Goal: Information Seeking & Learning: Learn about a topic

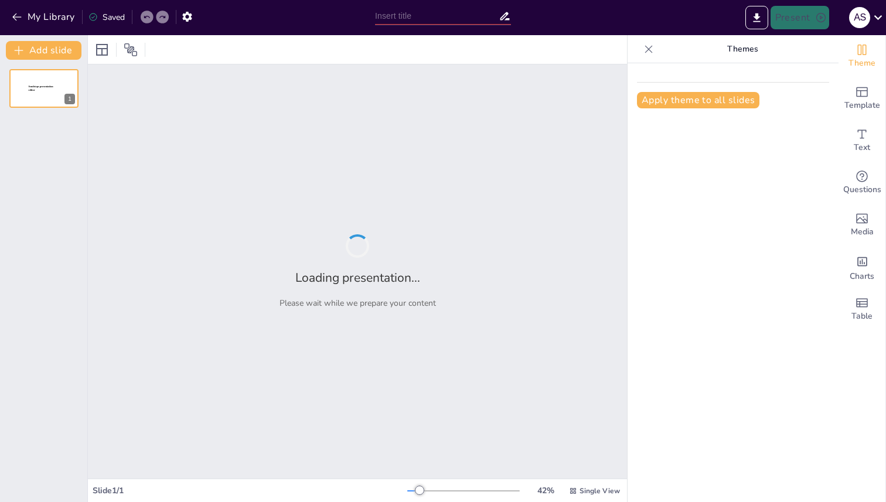
type input "Understanding Photosynthesis: A Class 10 Quiz"
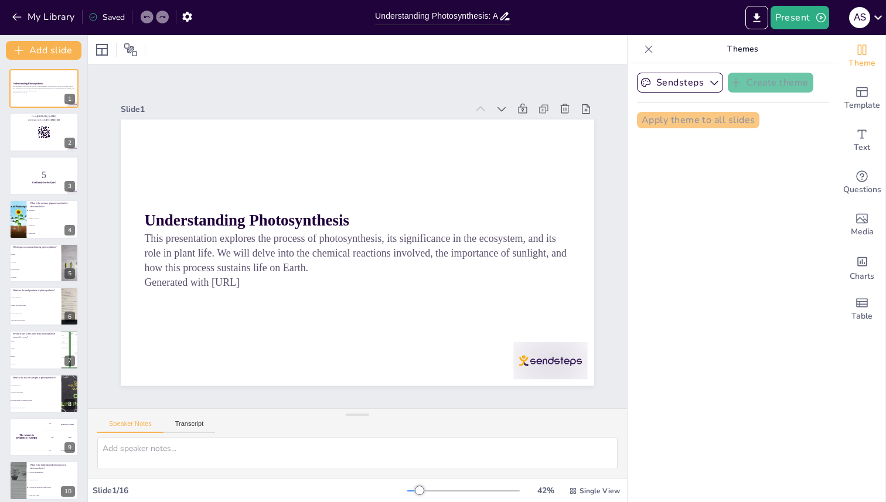
checkbox input "true"
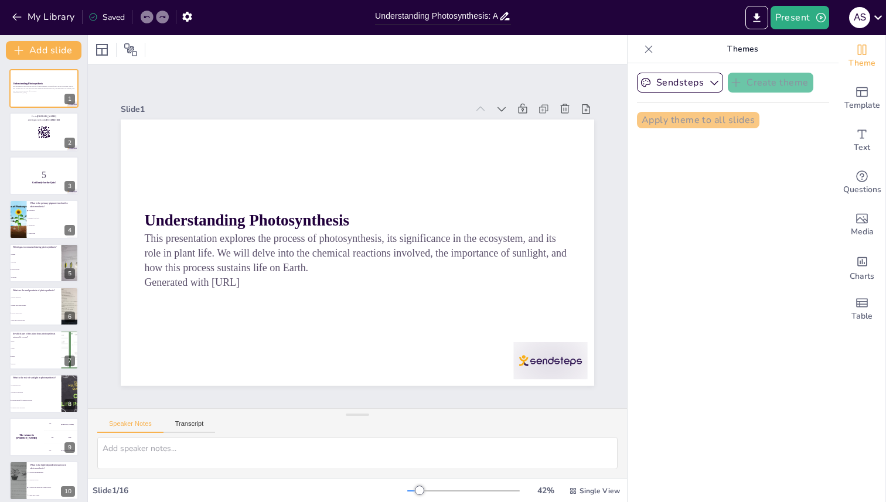
checkbox input "true"
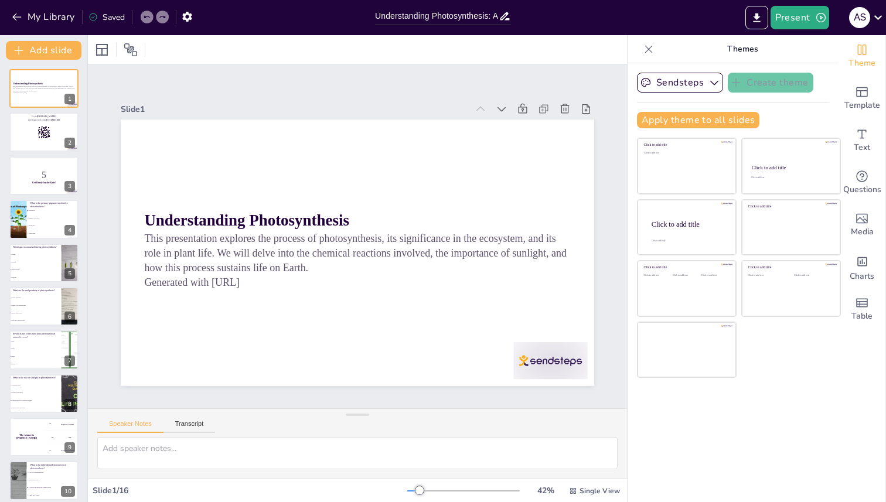
checkbox input "true"
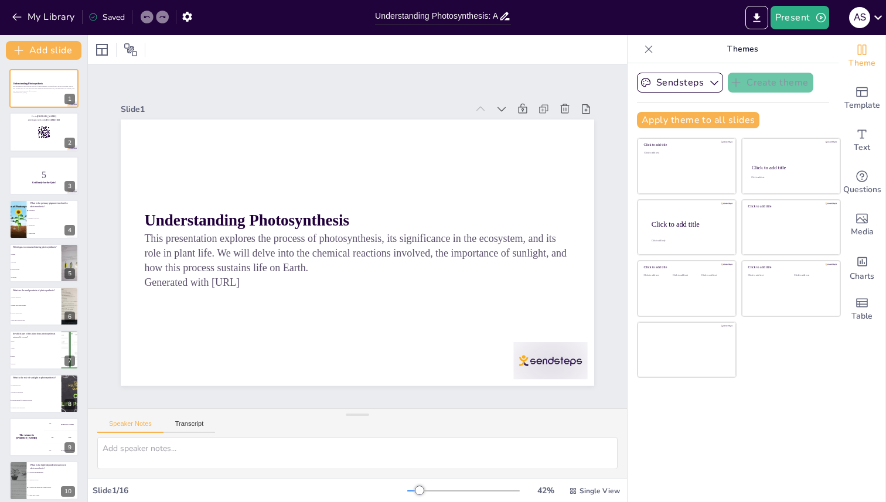
checkbox input "true"
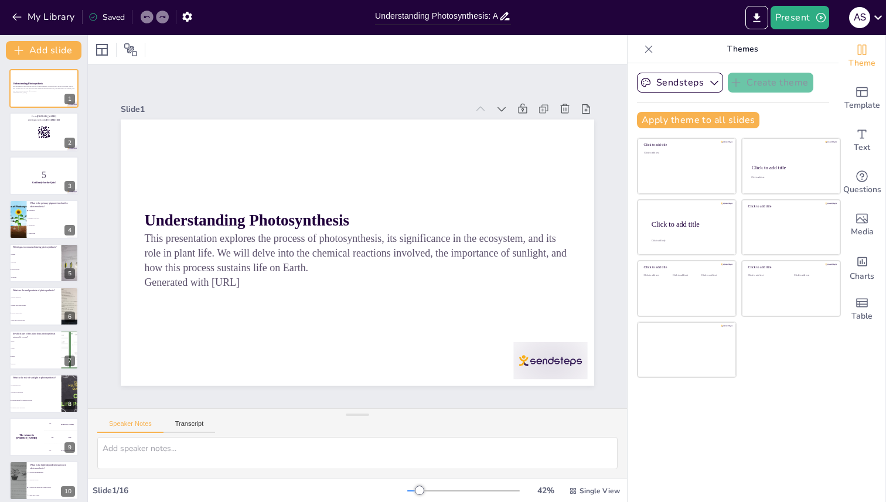
checkbox input "true"
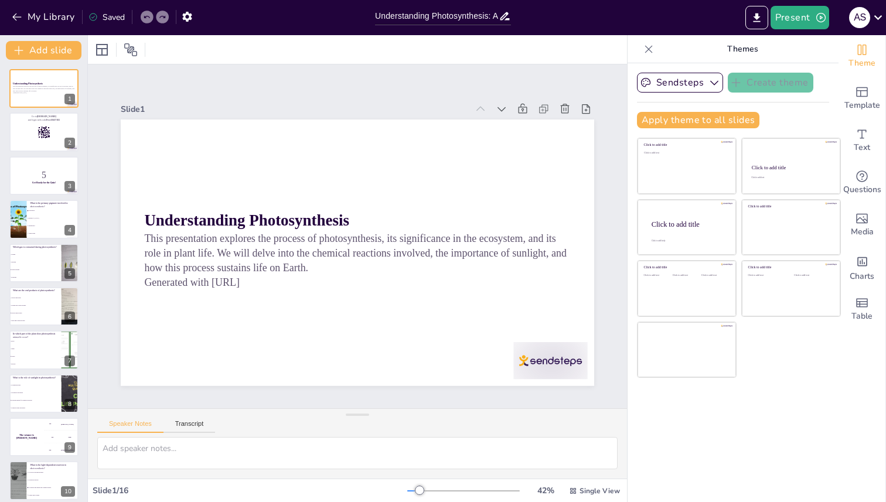
checkbox input "true"
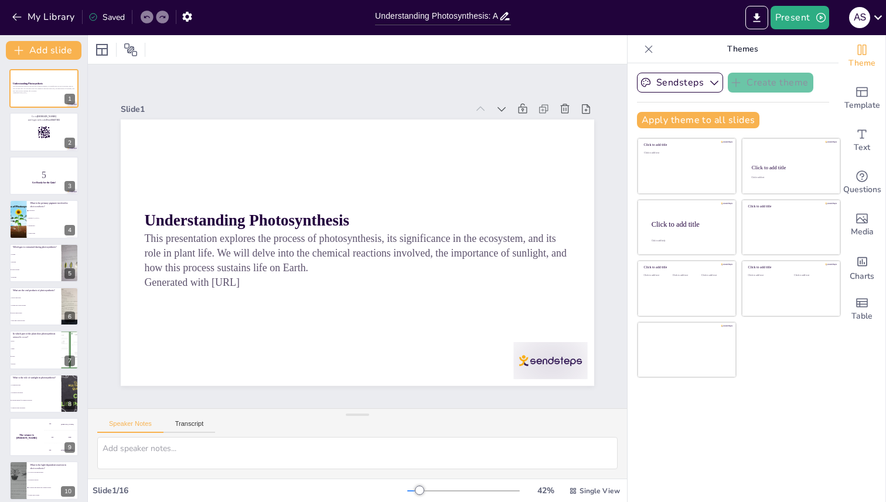
checkbox input "true"
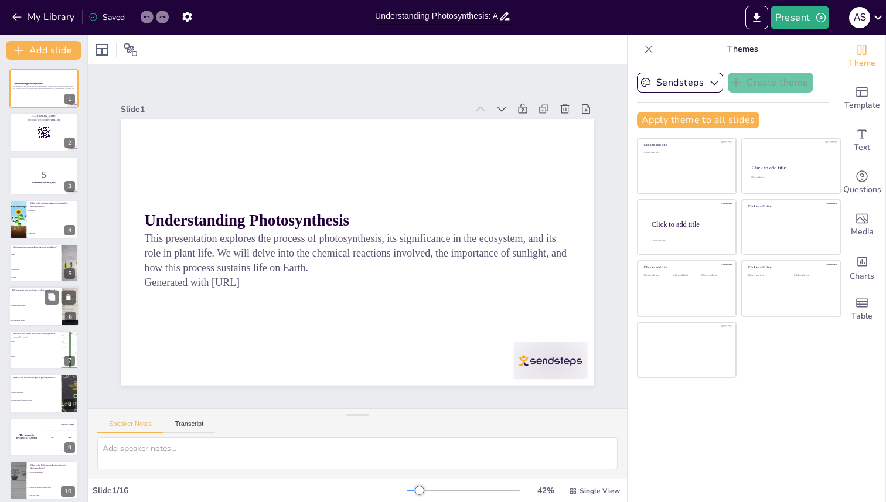
checkbox input "true"
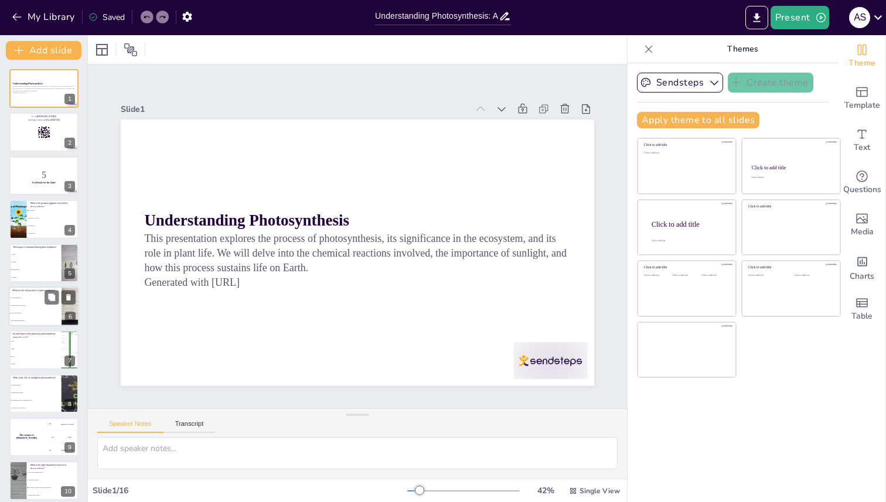
checkbox input "true"
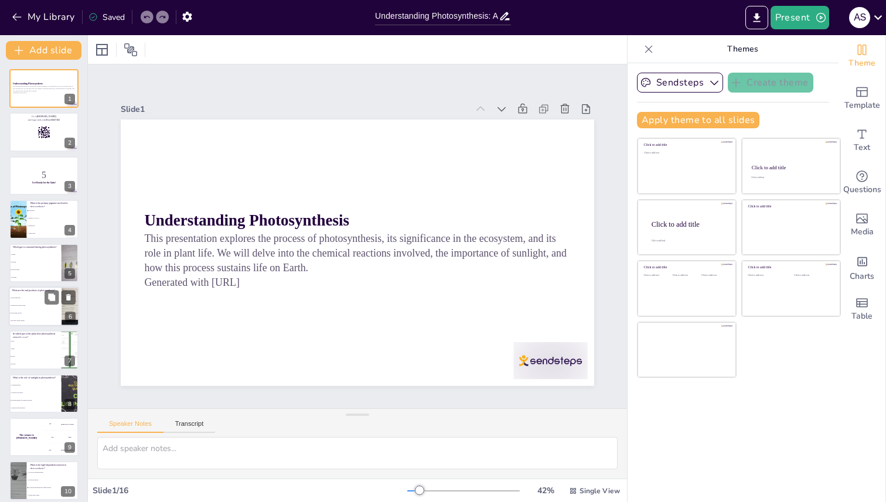
checkbox input "true"
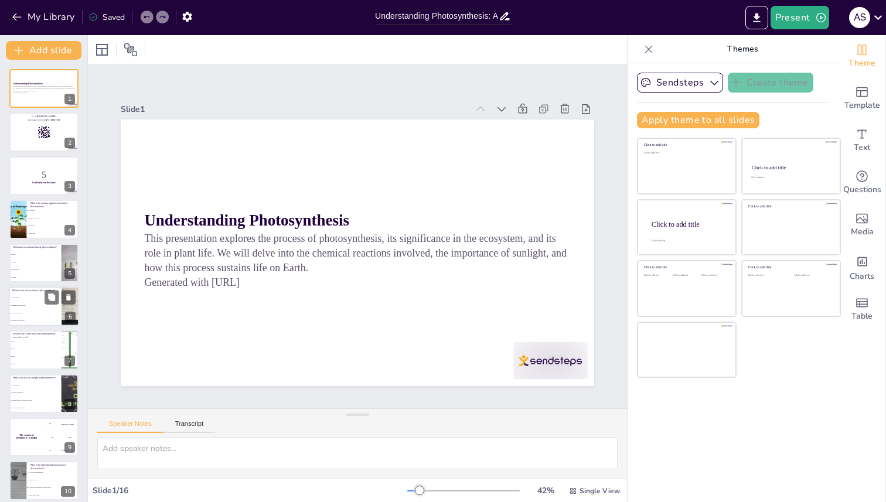
checkbox input "true"
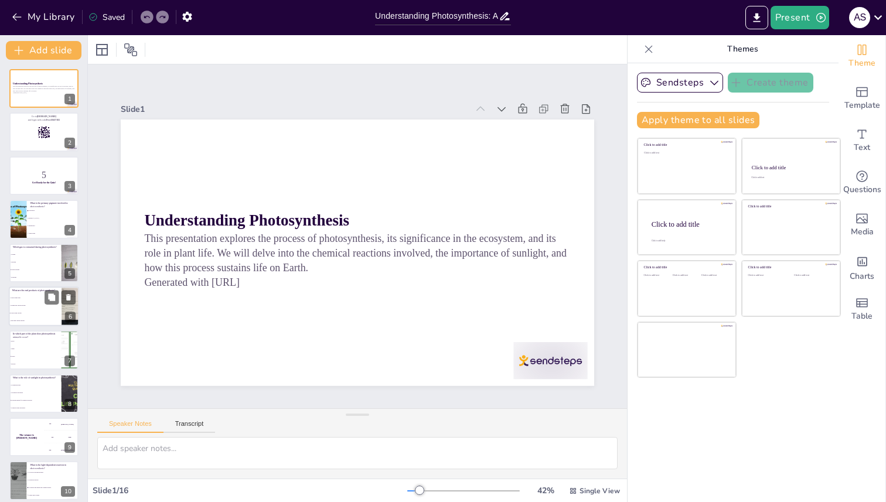
checkbox input "true"
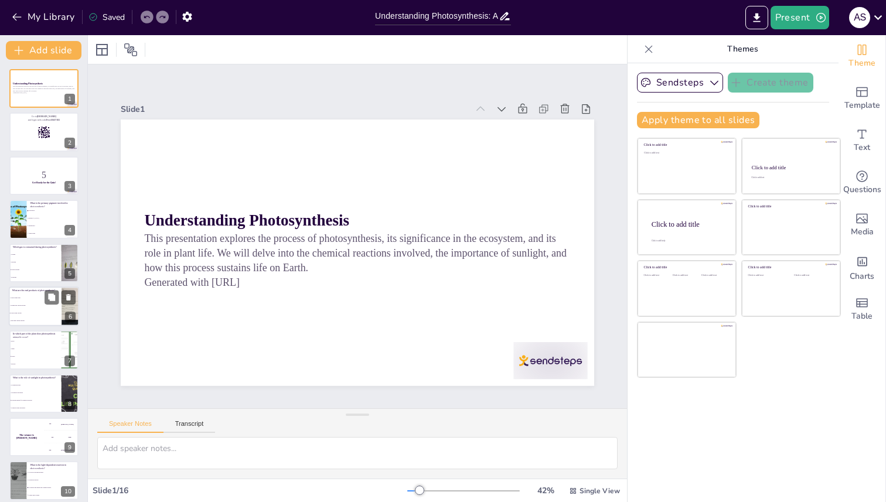
checkbox input "true"
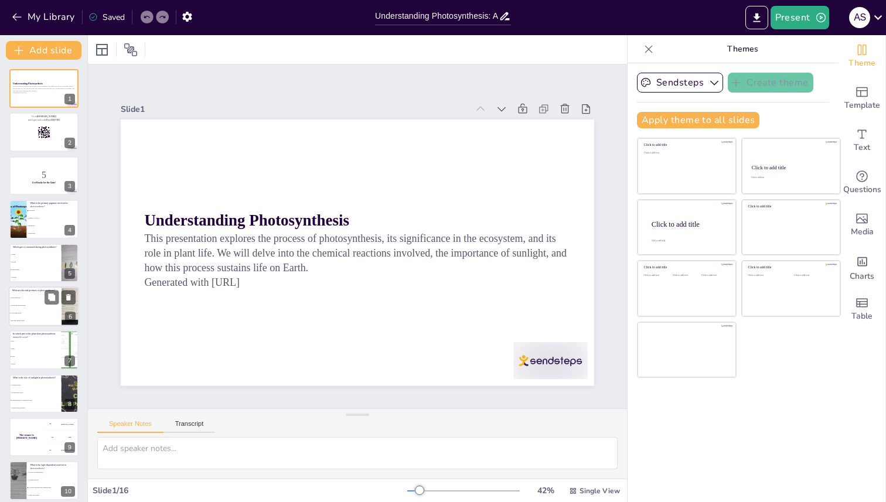
checkbox input "true"
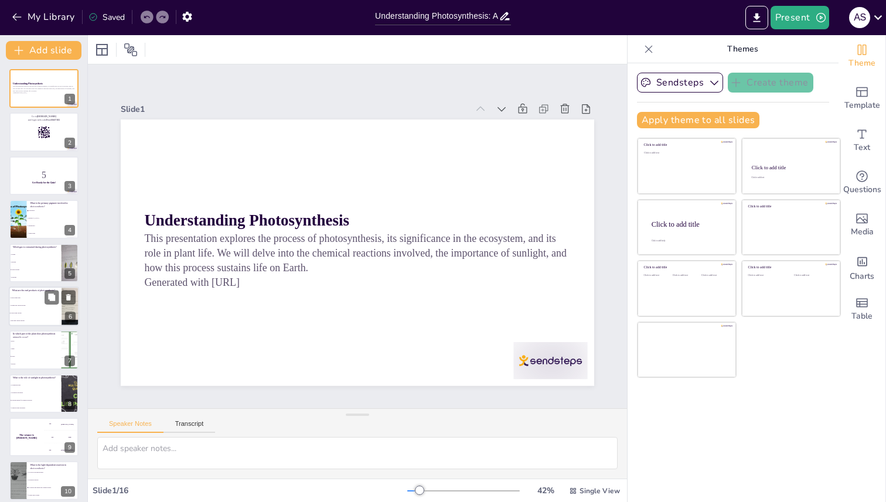
checkbox input "true"
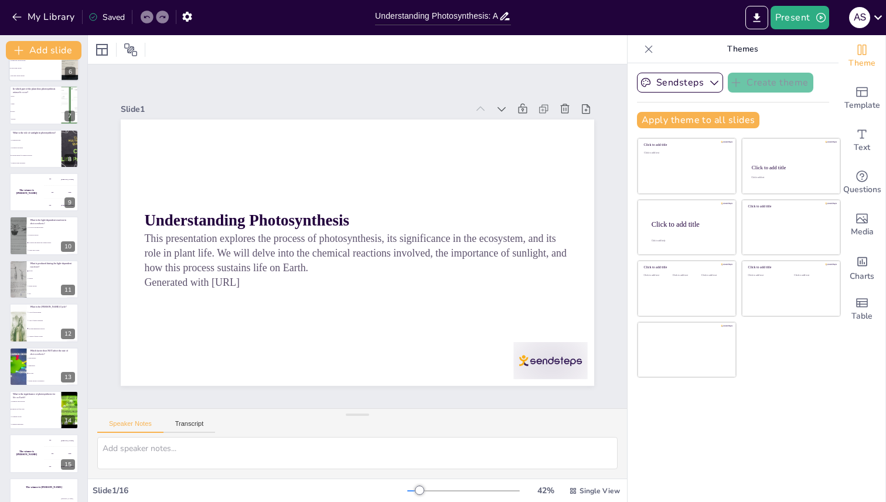
scroll to position [269, 0]
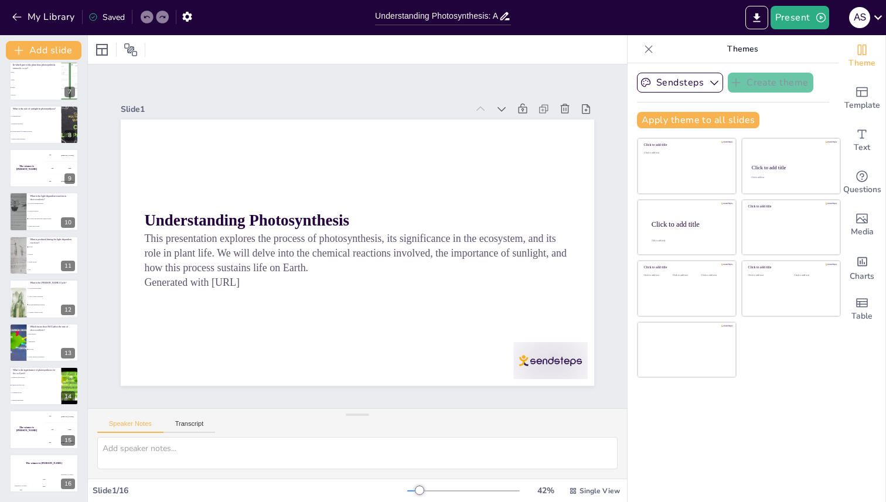
checkbox input "true"
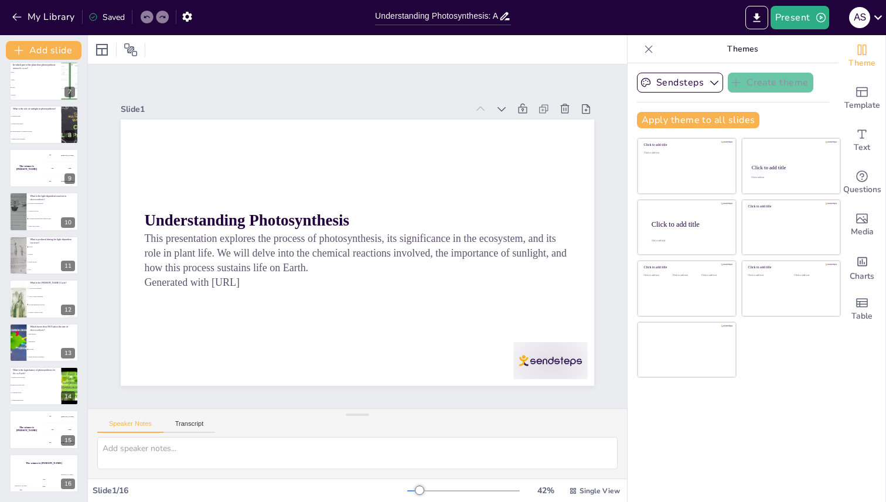
checkbox input "true"
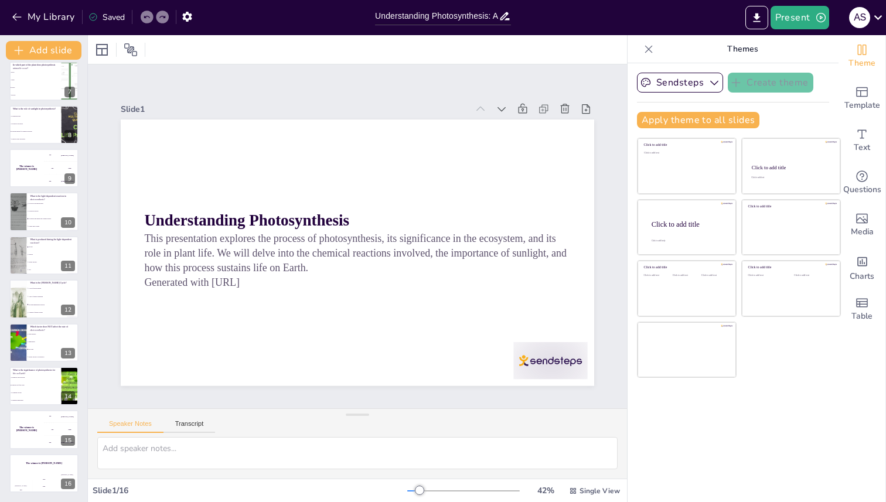
checkbox input "true"
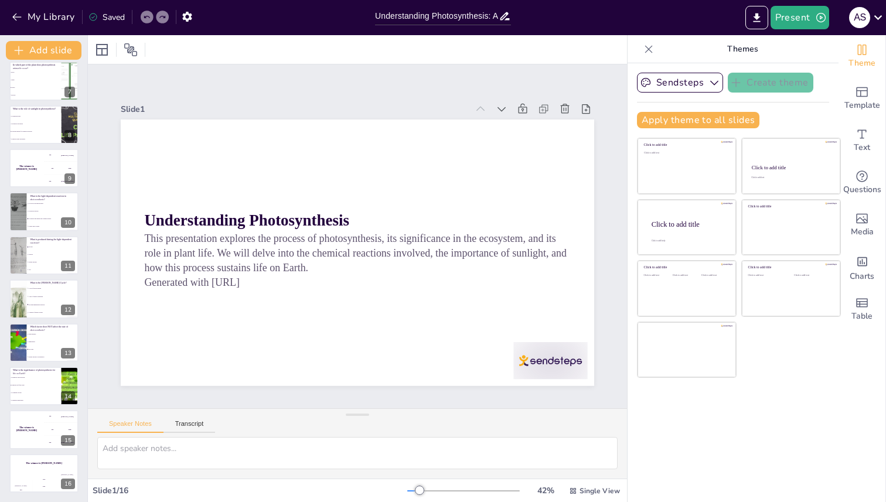
checkbox input "true"
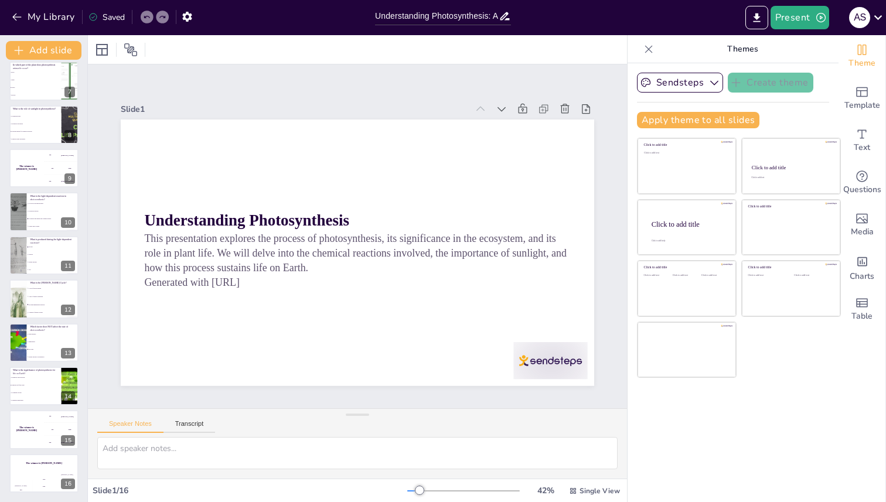
checkbox input "true"
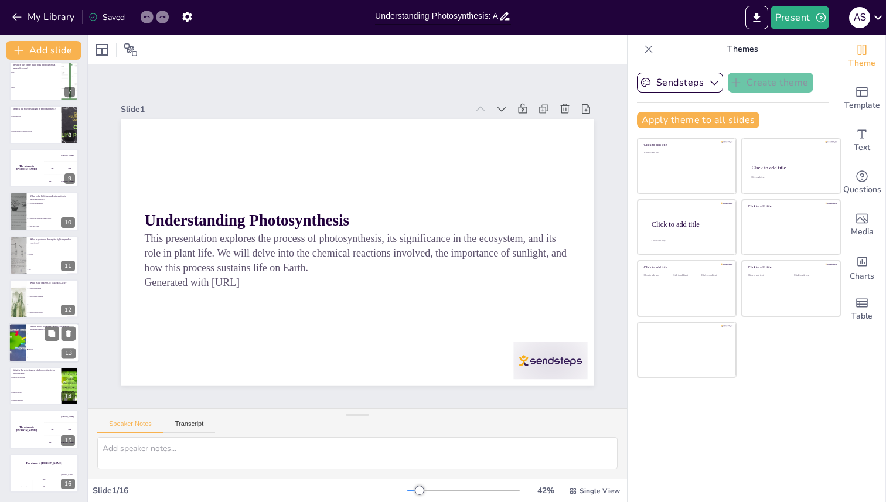
checkbox input "true"
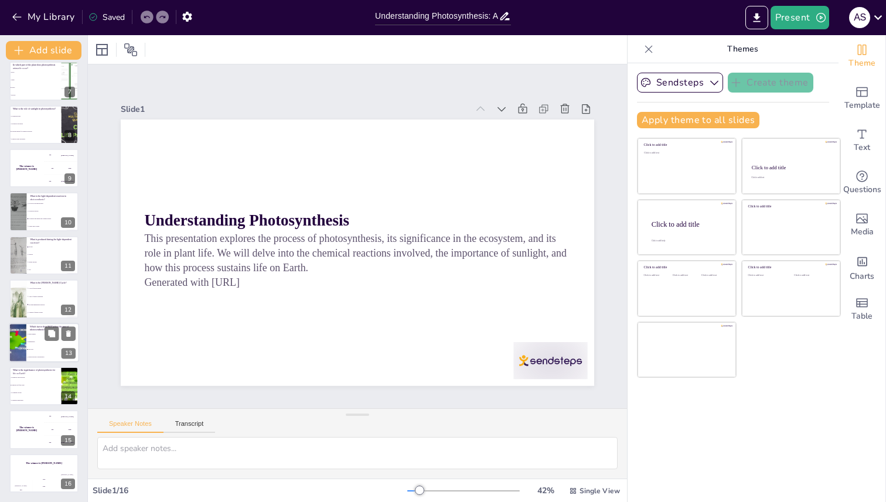
checkbox input "true"
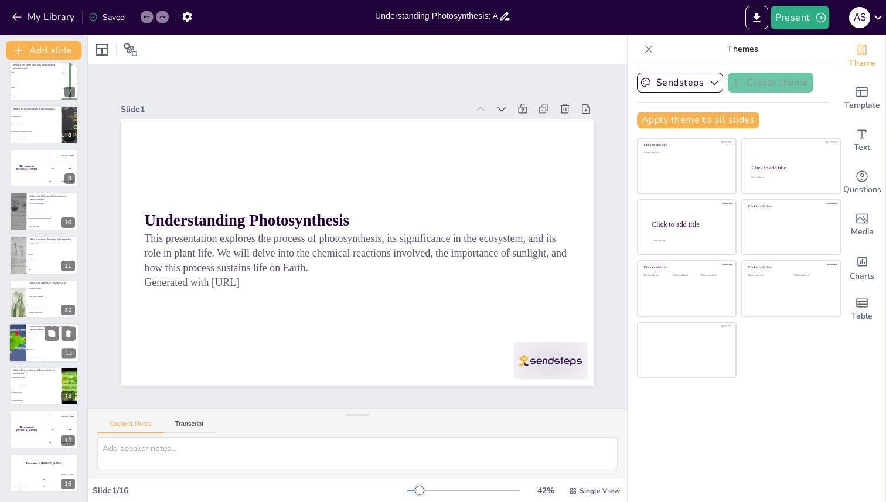
checkbox input "true"
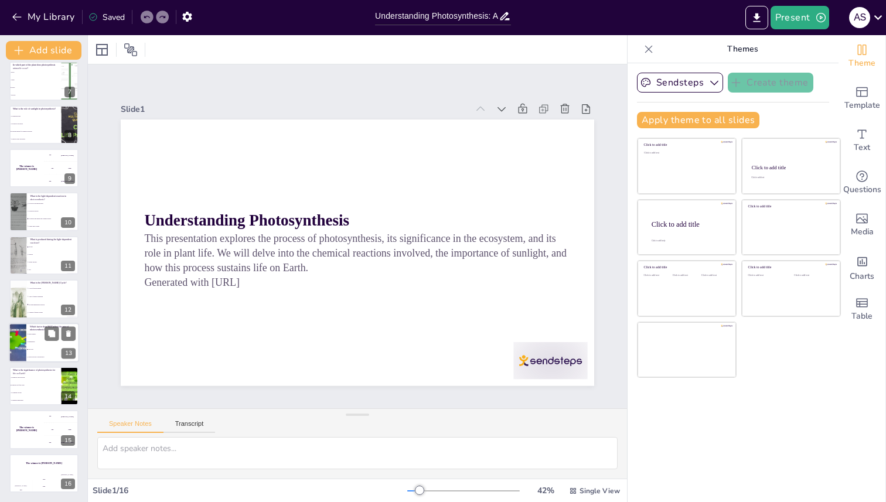
checkbox input "true"
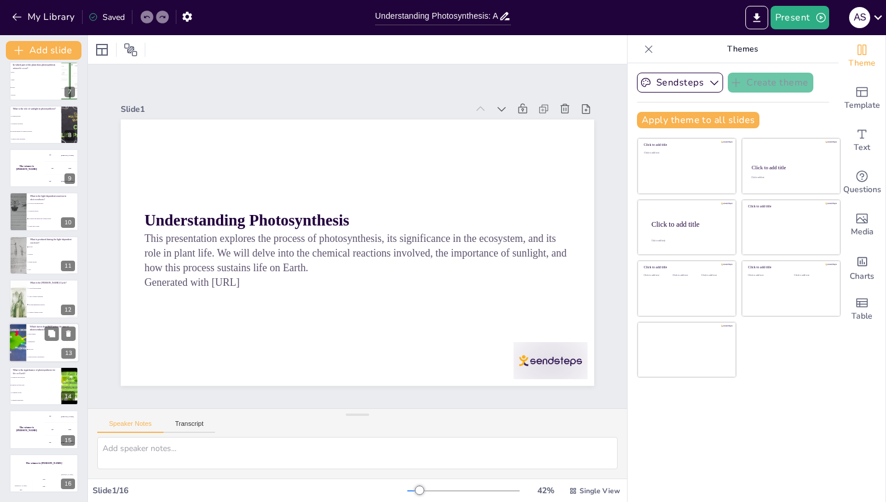
checkbox input "true"
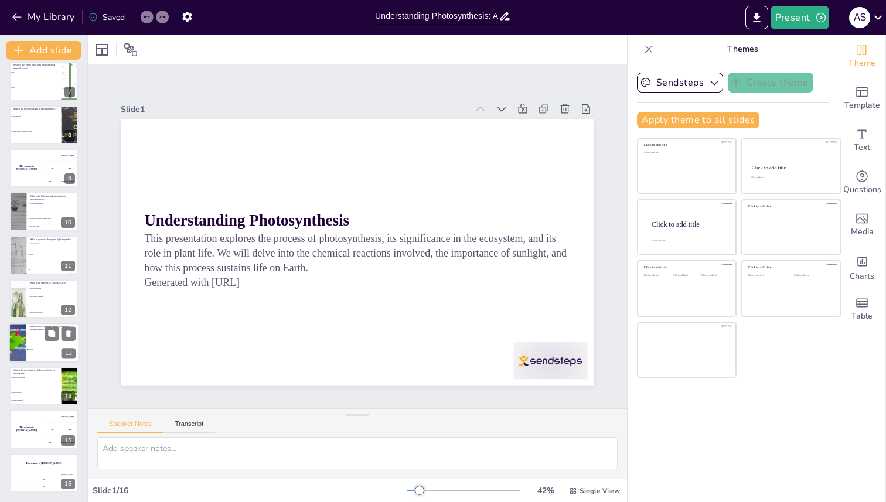
checkbox input "true"
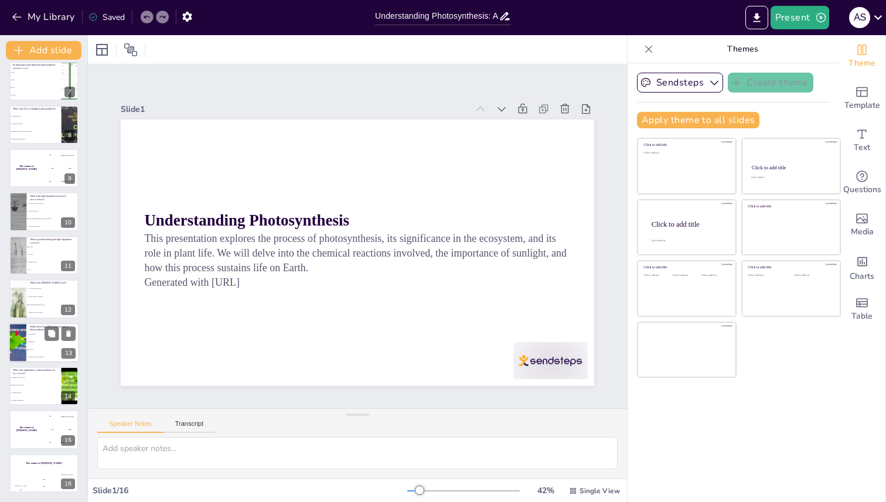
checkbox input "true"
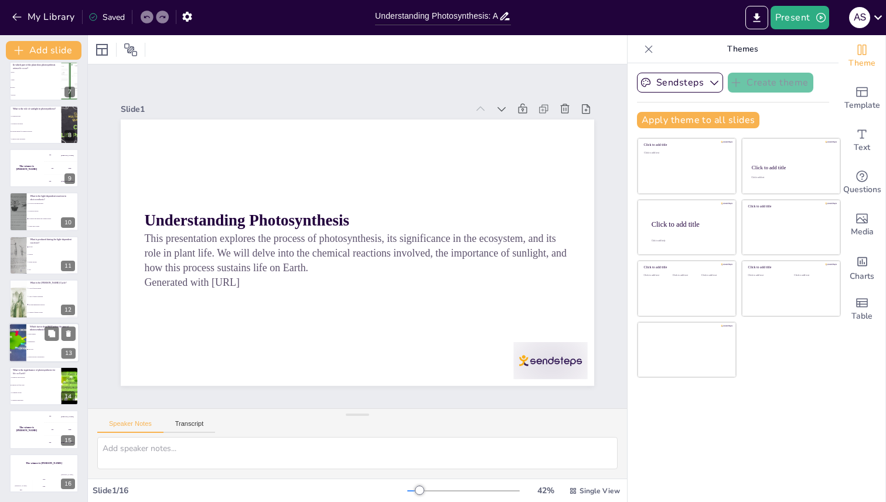
checkbox input "true"
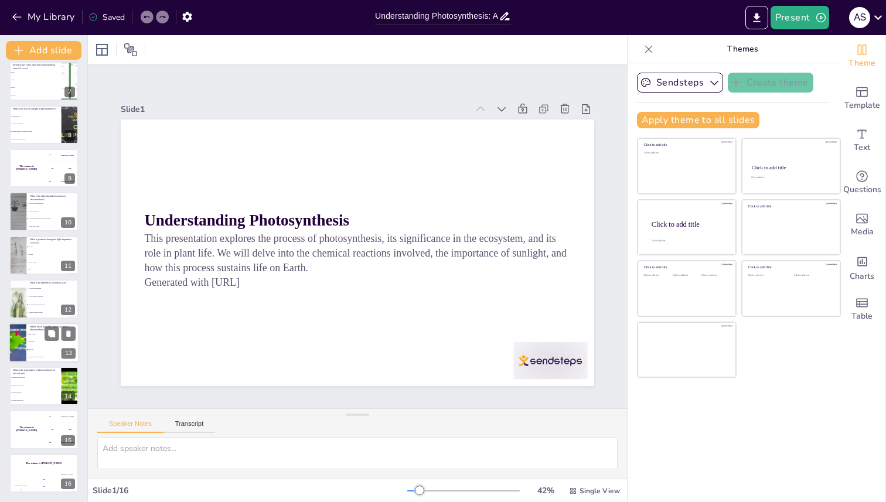
checkbox input "true"
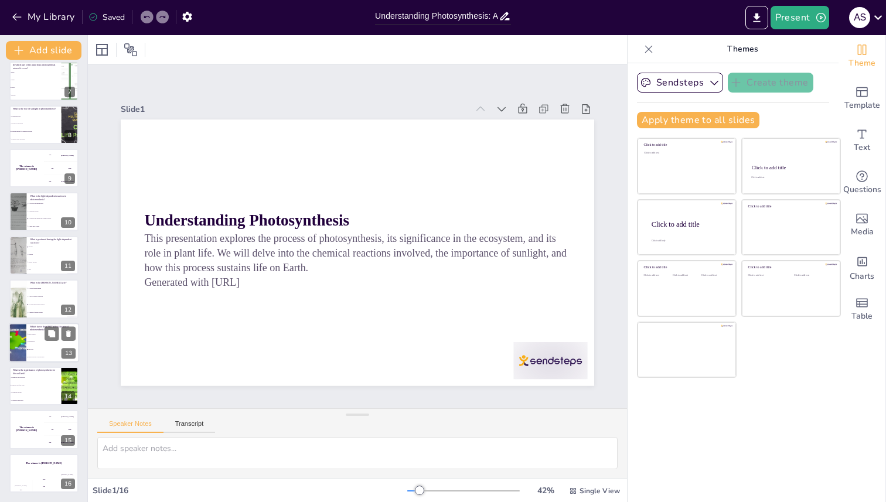
checkbox input "true"
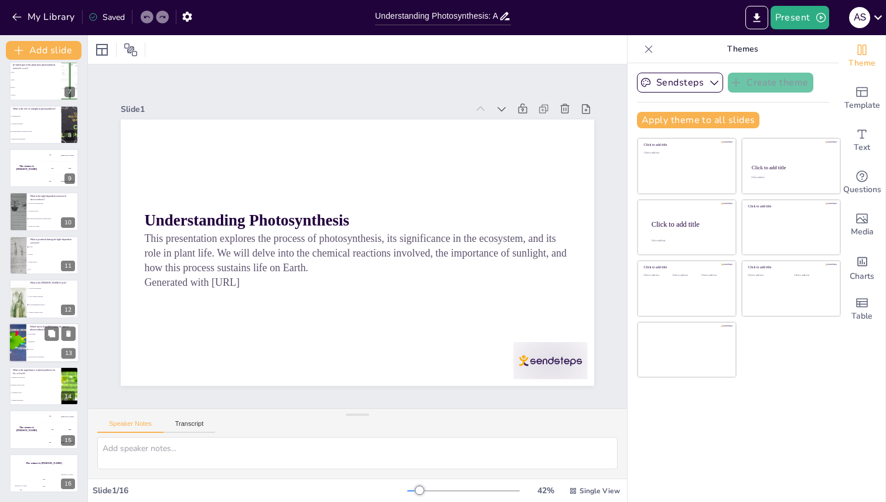
checkbox input "true"
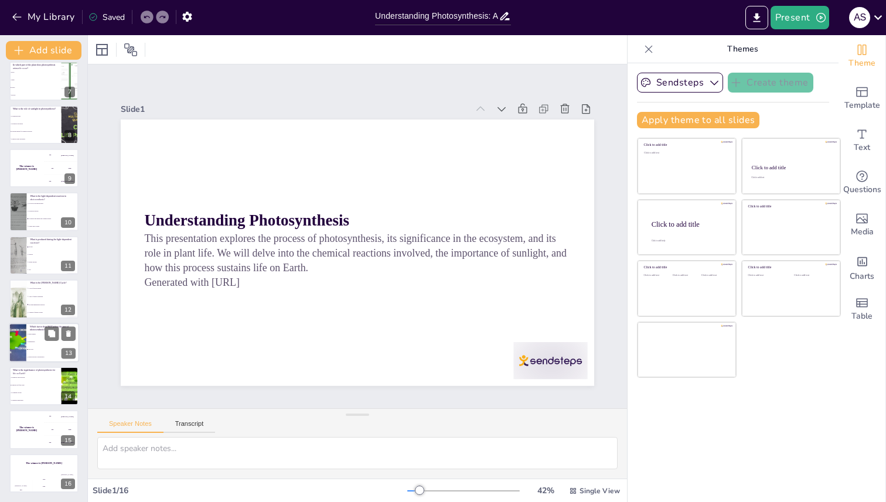
checkbox input "true"
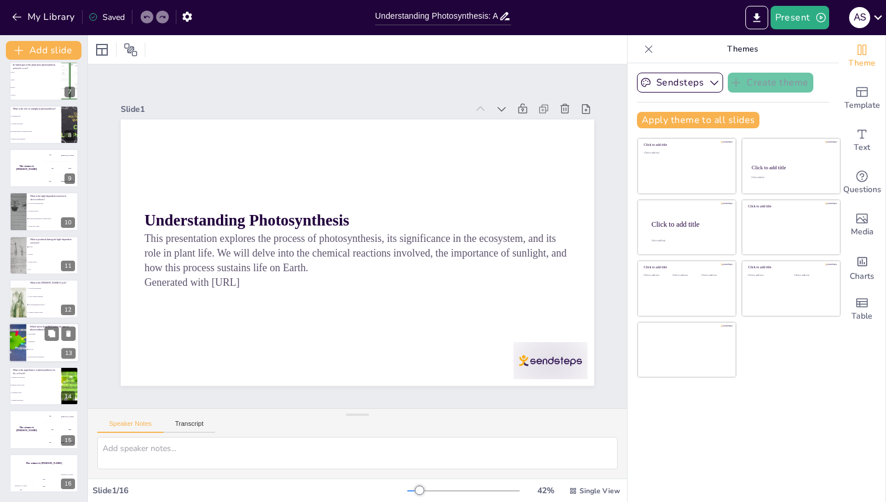
checkbox input "true"
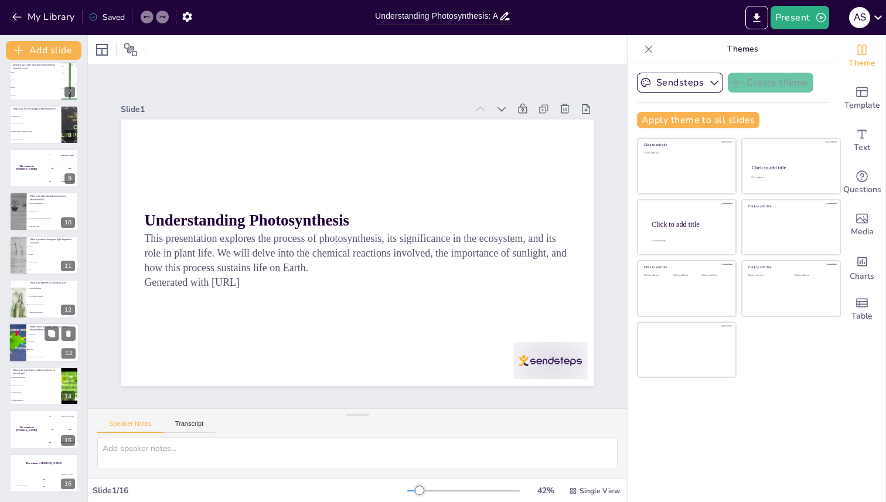
checkbox input "true"
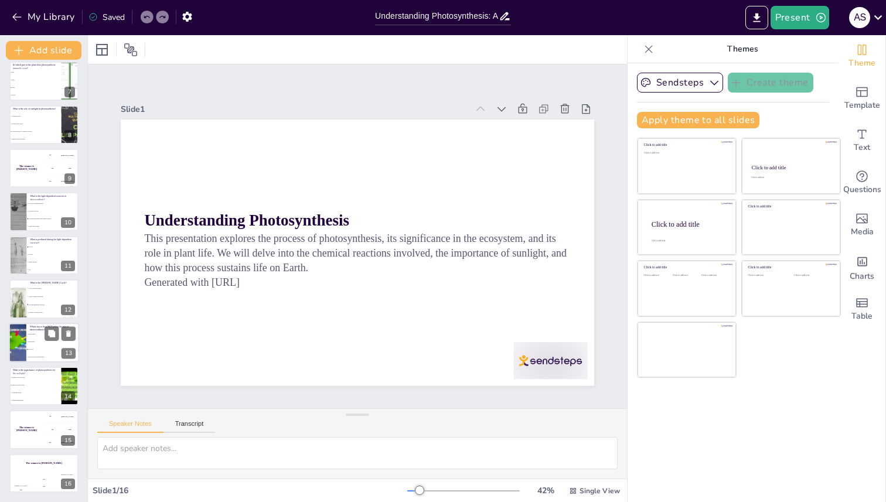
checkbox input "true"
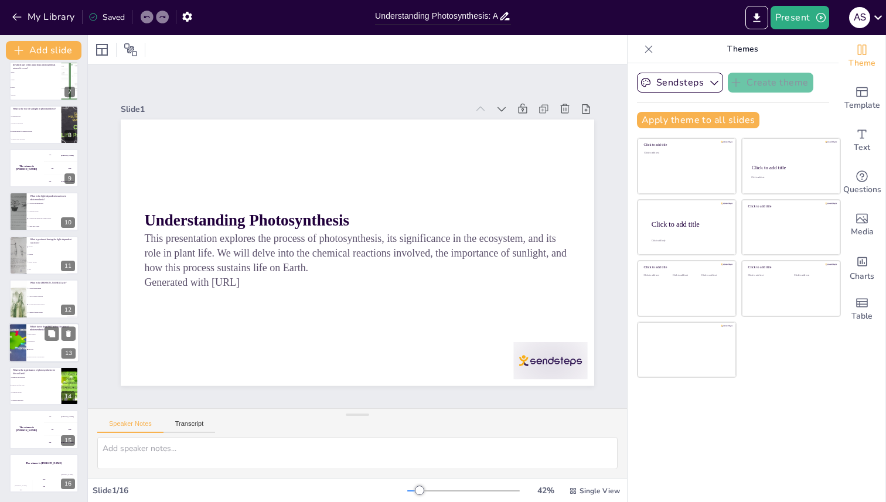
checkbox input "true"
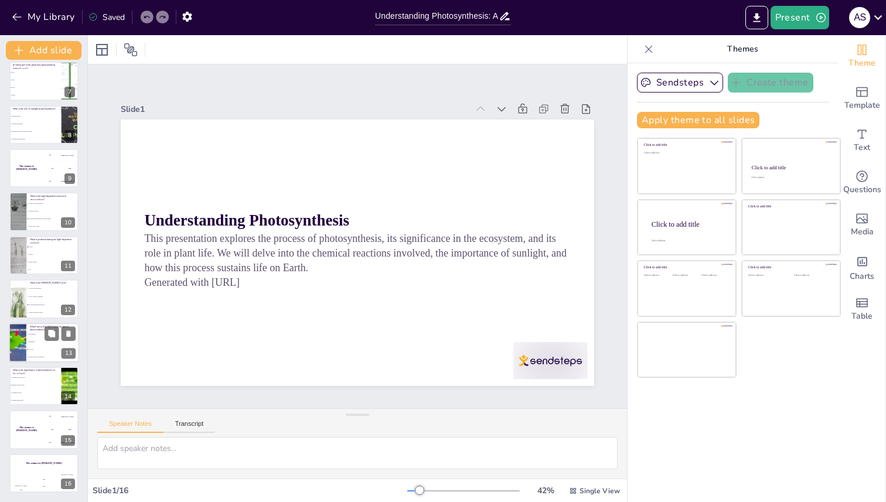
checkbox input "true"
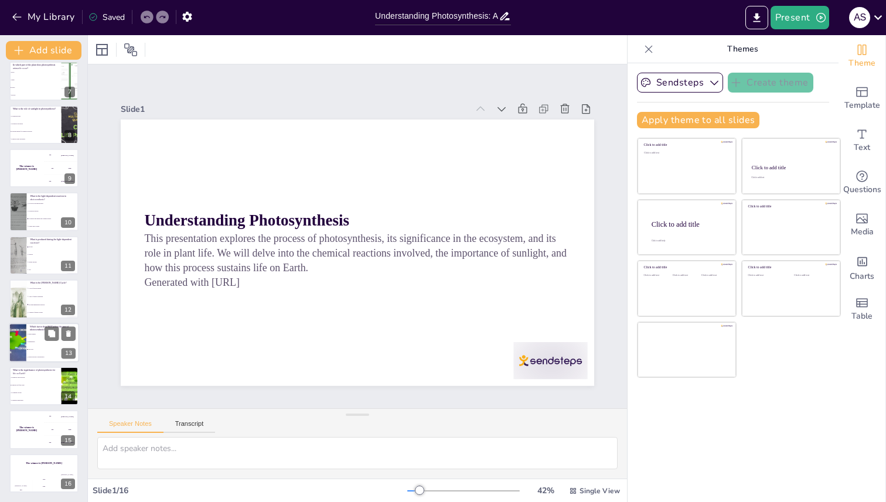
checkbox input "true"
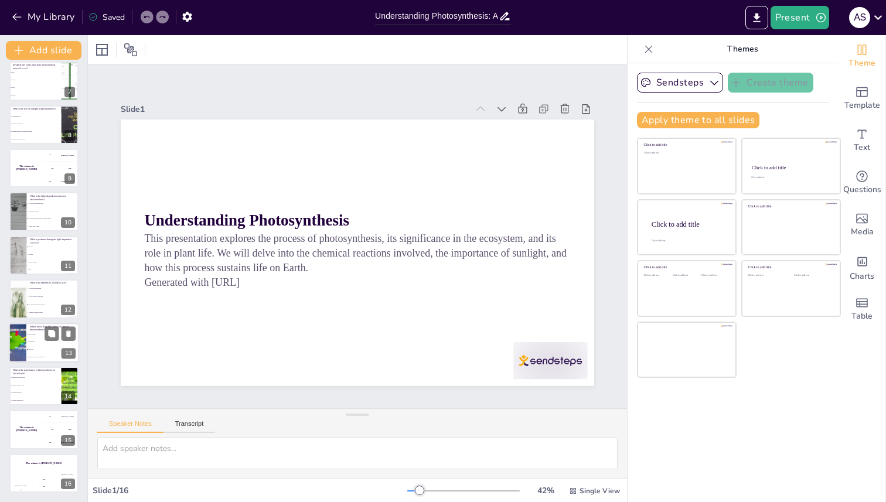
checkbox input "true"
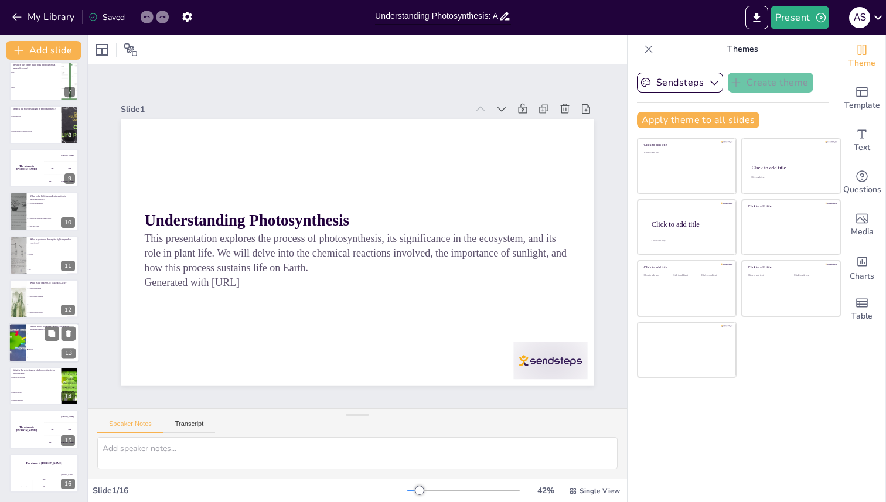
checkbox input "true"
click at [34, 360] on li "Carbon Dioxide Concentration" at bounding box center [52, 357] width 53 height 8
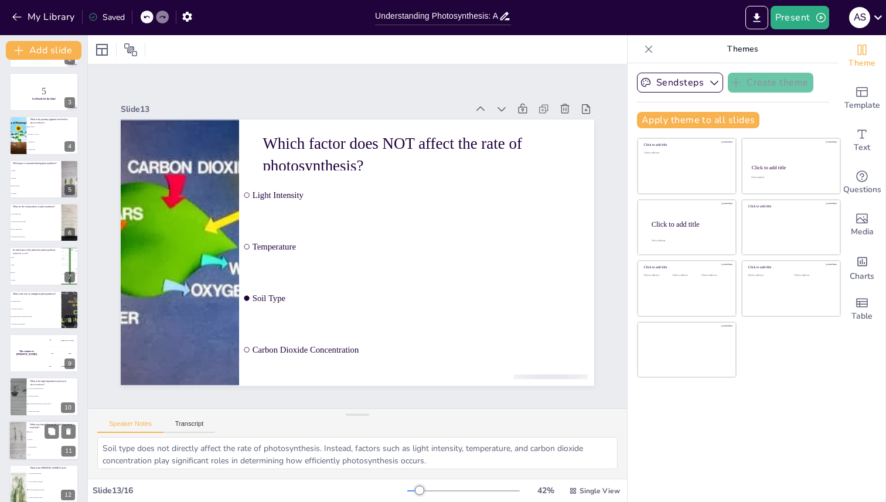
scroll to position [0, 0]
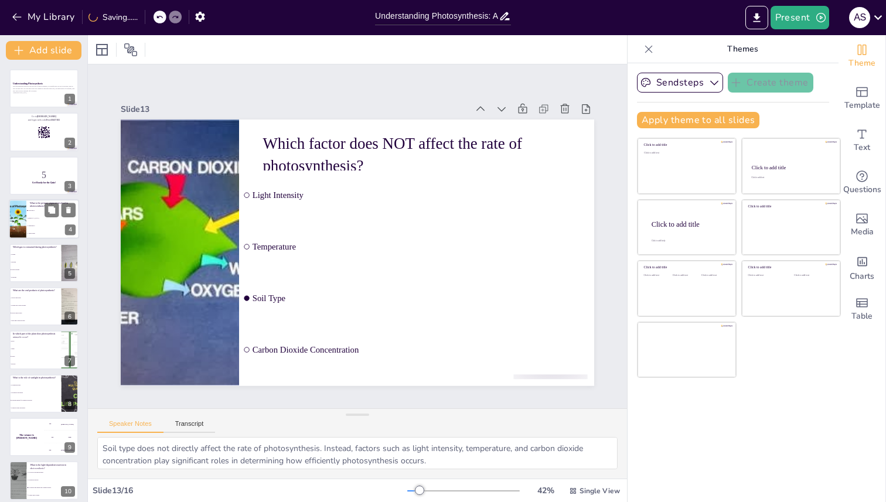
click at [22, 216] on div at bounding box center [17, 219] width 35 height 40
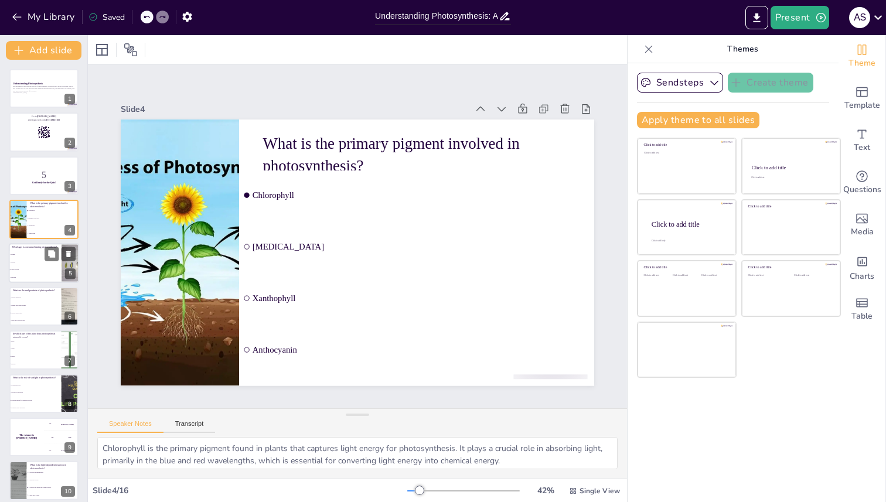
click at [29, 280] on li "Hydrogen" at bounding box center [35, 278] width 53 height 8
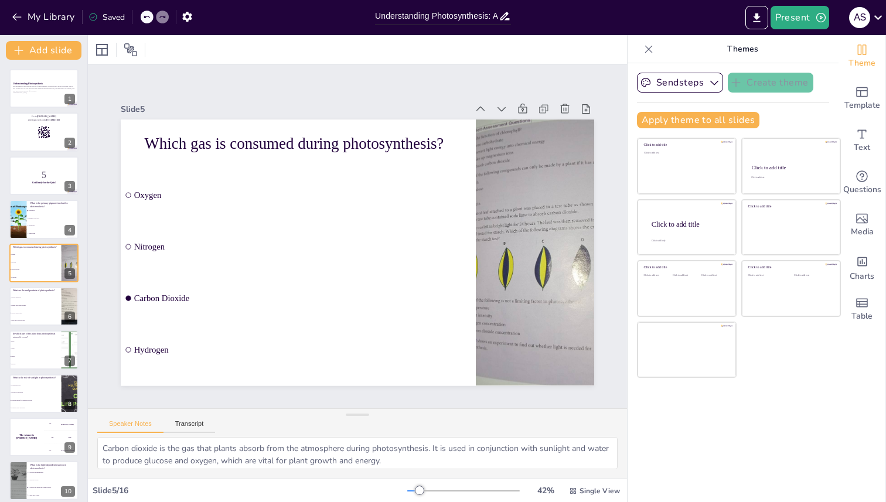
click at [40, 329] on div "Understanding Photosynthesis This presentation explores the process of photosyn…" at bounding box center [43, 415] width 87 height 693
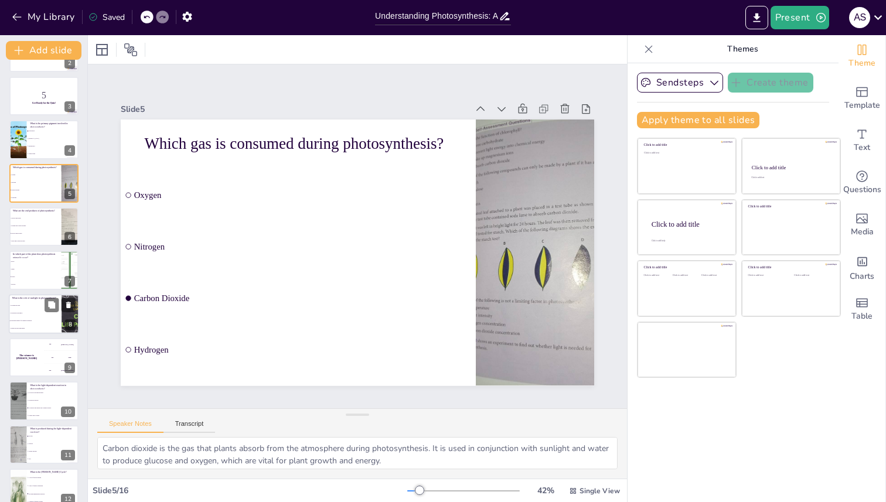
click at [32, 328] on span "It helps in water absorption" at bounding box center [36, 329] width 50 height 2
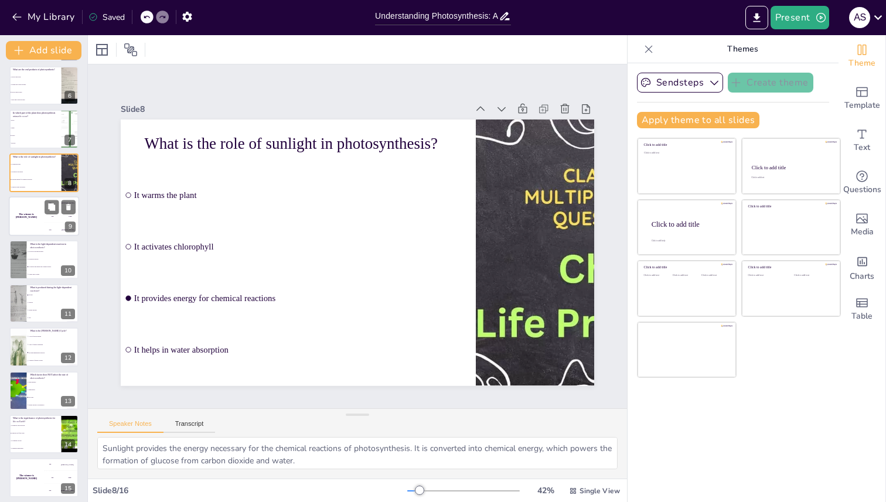
scroll to position [269, 0]
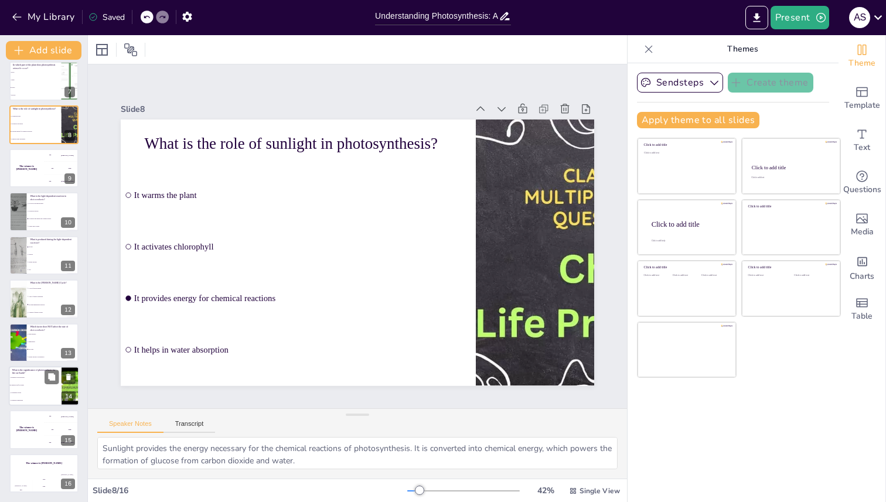
click at [29, 386] on span "It supports the food chain" at bounding box center [36, 386] width 50 height 2
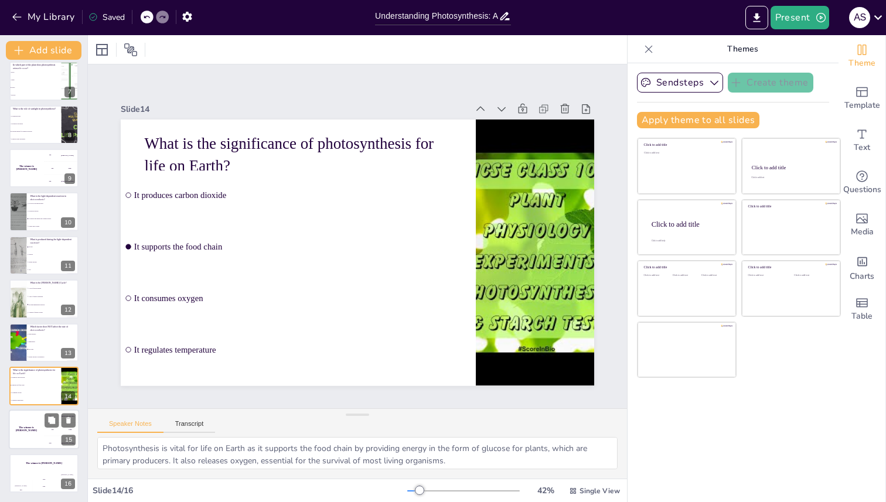
click at [29, 432] on div "The winner is [PERSON_NAME]" at bounding box center [26, 430] width 35 height 40
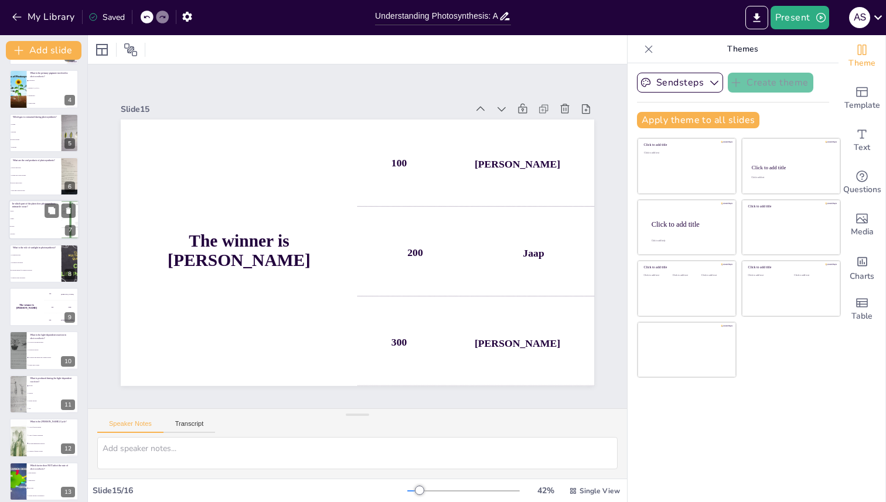
click at [30, 238] on ul "Roots Stems Leaves Flowers" at bounding box center [35, 223] width 53 height 30
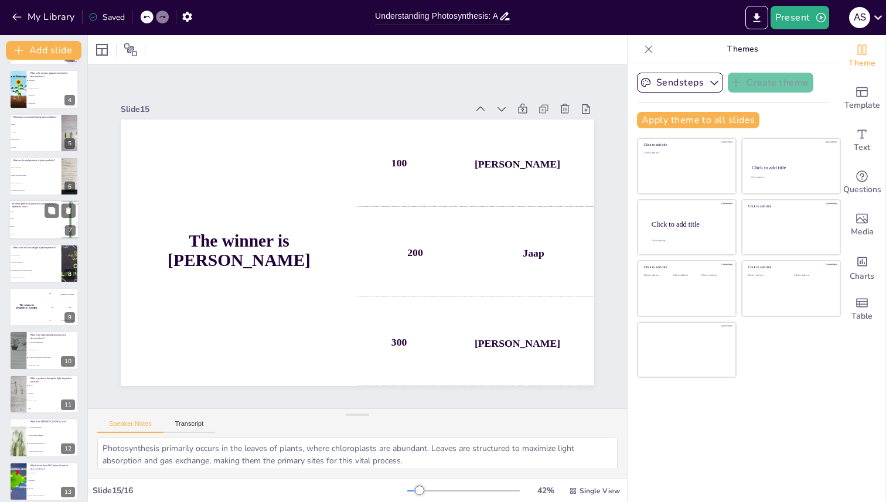
scroll to position [69, 0]
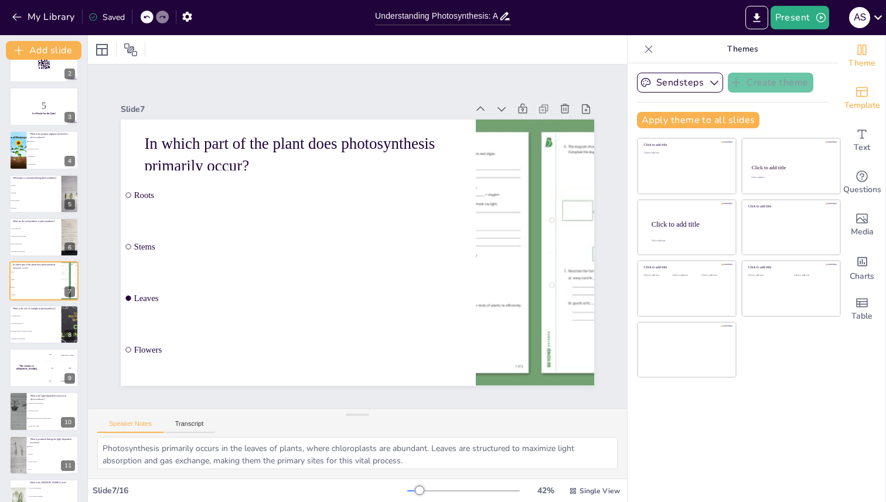
click at [866, 91] on icon "Add ready made slides" at bounding box center [862, 92] width 14 height 14
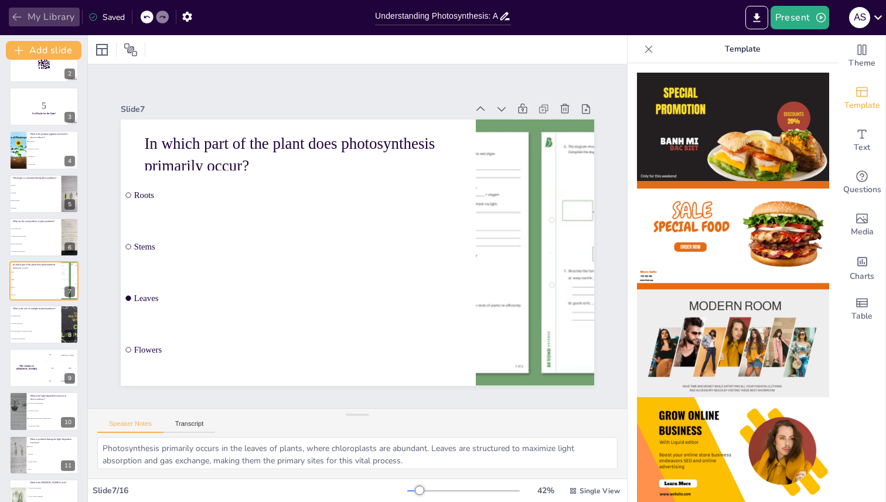
click at [11, 22] on icon "button" at bounding box center [17, 17] width 12 height 12
